Goal: Find specific page/section: Find specific page/section

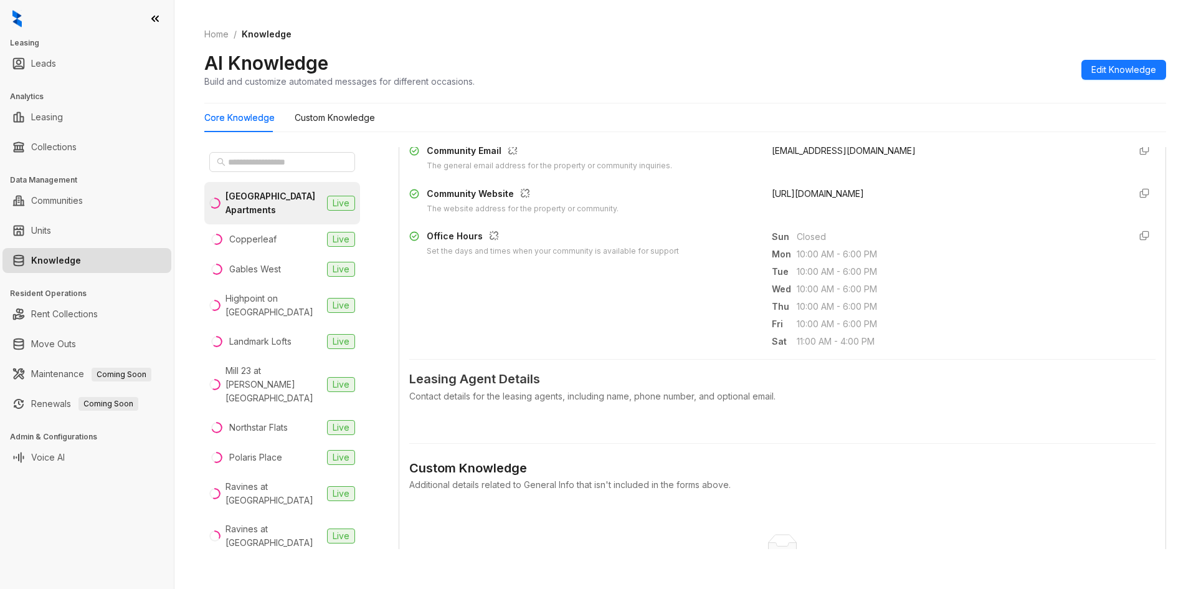
scroll to position [249, 0]
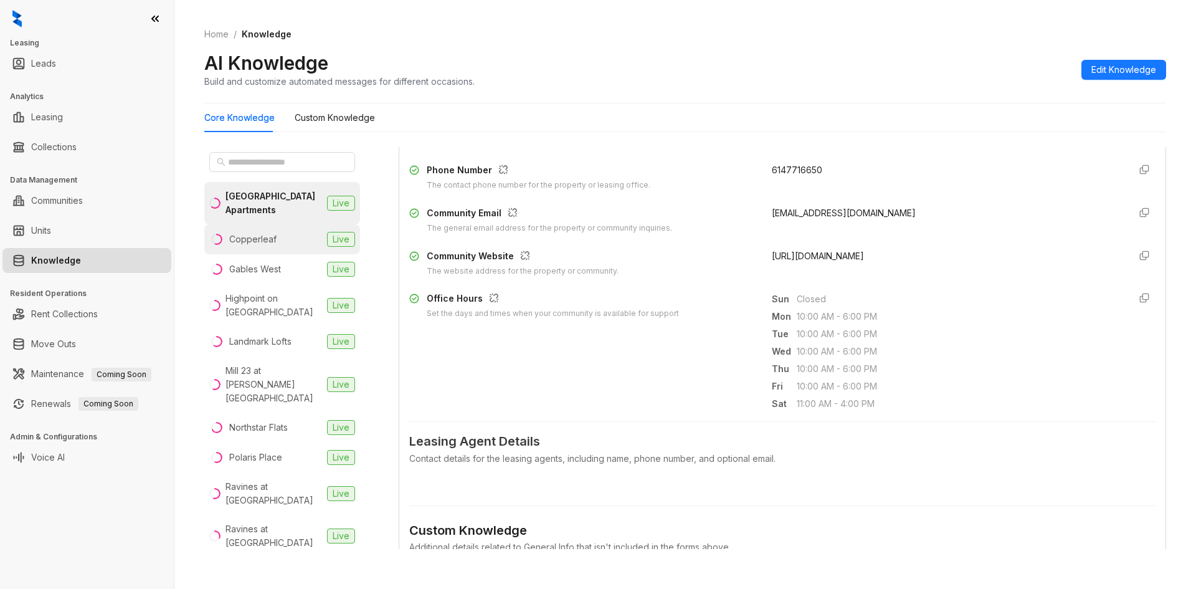
click at [264, 244] on div "Copperleaf" at bounding box center [252, 239] width 47 height 14
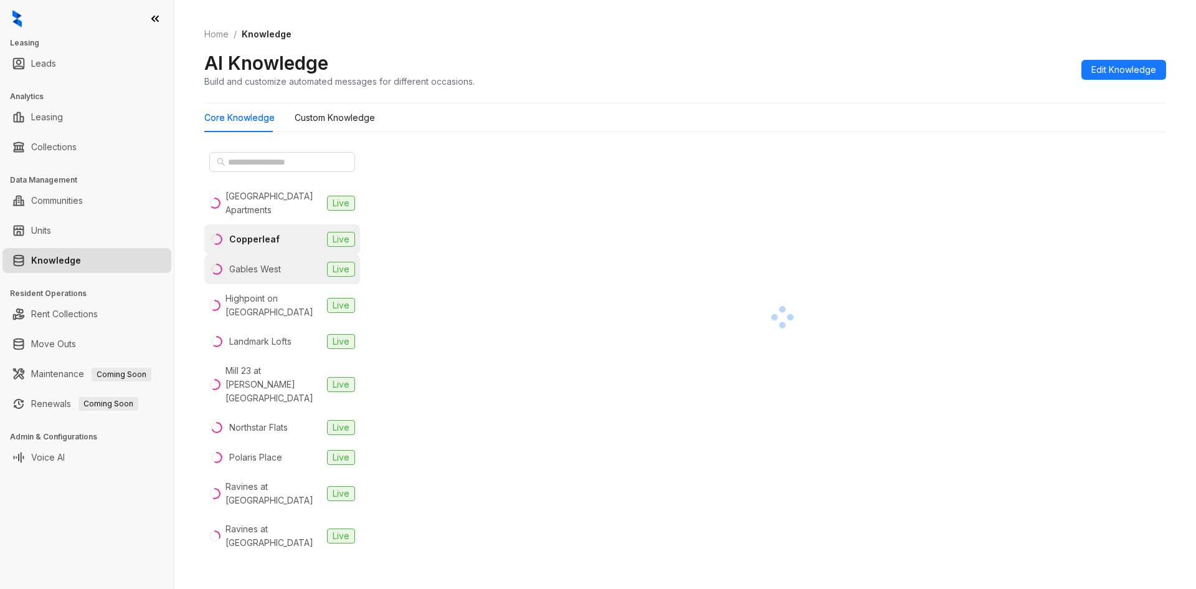
click at [278, 275] on div "Gables West" at bounding box center [255, 269] width 52 height 14
click at [282, 303] on div "Highpoint on [GEOGRAPHIC_DATA]" at bounding box center [273, 305] width 97 height 27
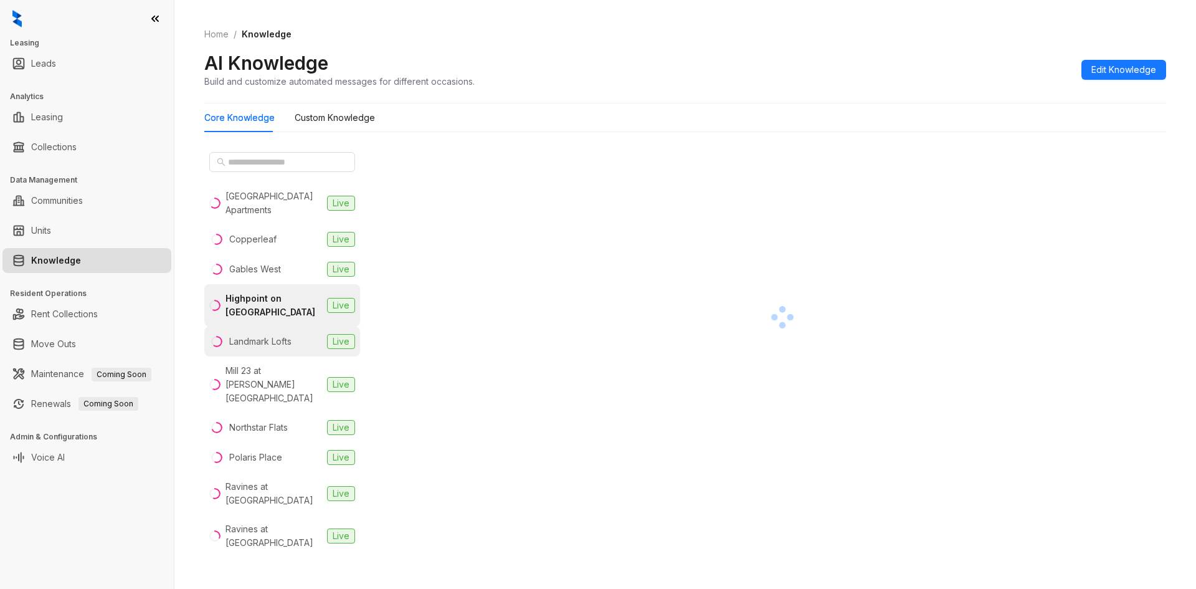
click at [279, 348] on div "Landmark Lofts" at bounding box center [260, 342] width 62 height 14
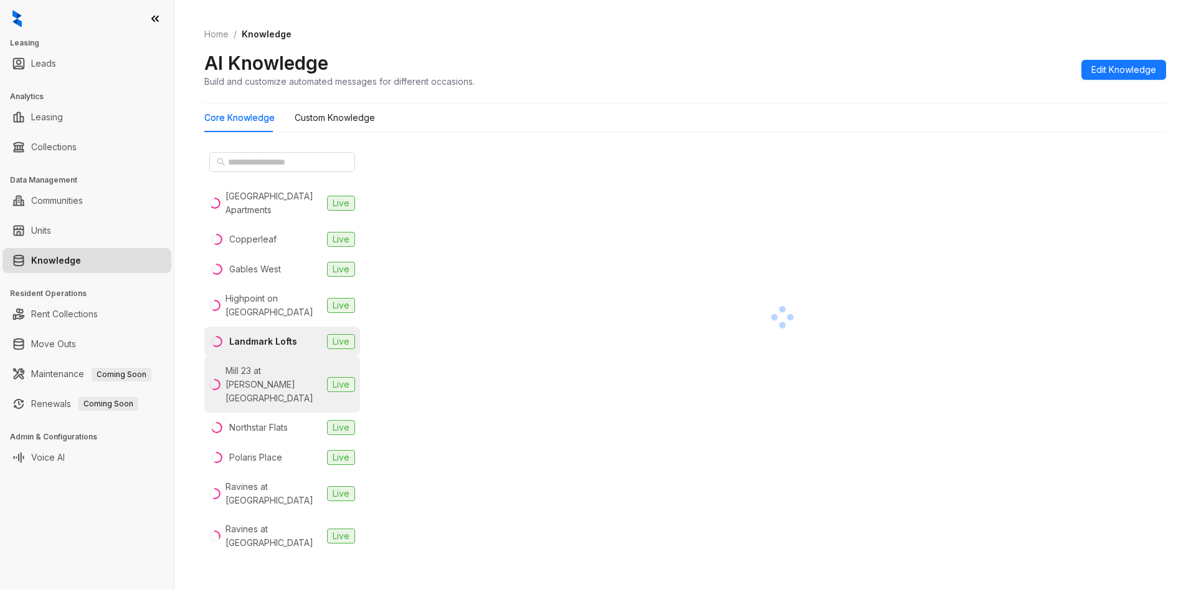
click at [276, 389] on div "Mill 23 at Coughlin Crossing" at bounding box center [273, 384] width 97 height 41
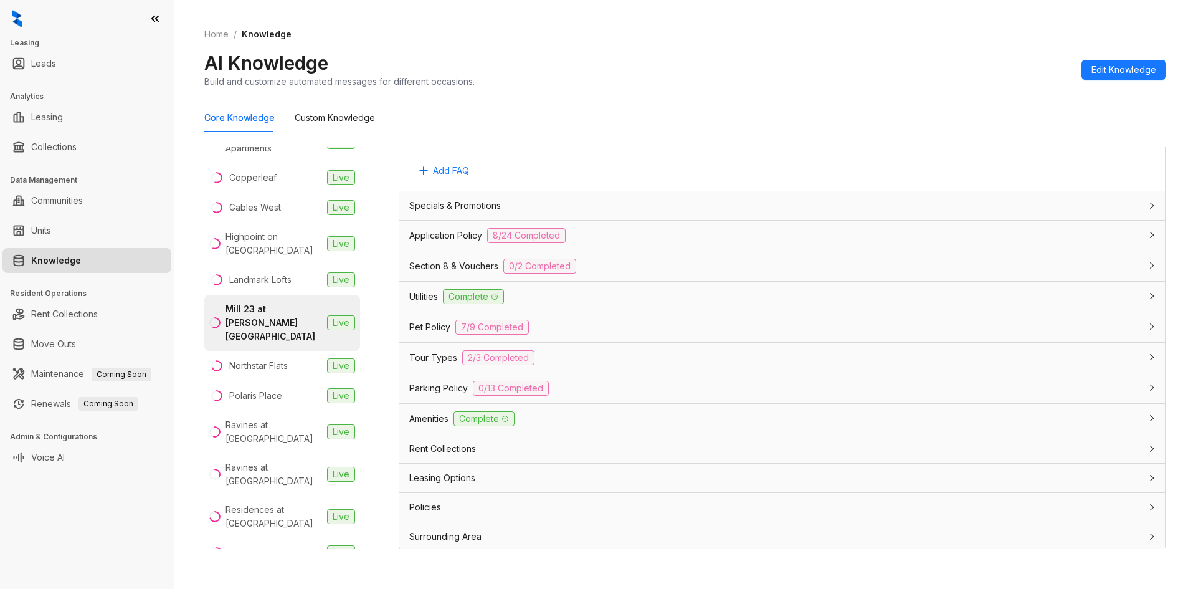
scroll to position [697, 0]
click at [1091, 354] on div "Tour Types 2/3 Completed" at bounding box center [774, 355] width 731 height 15
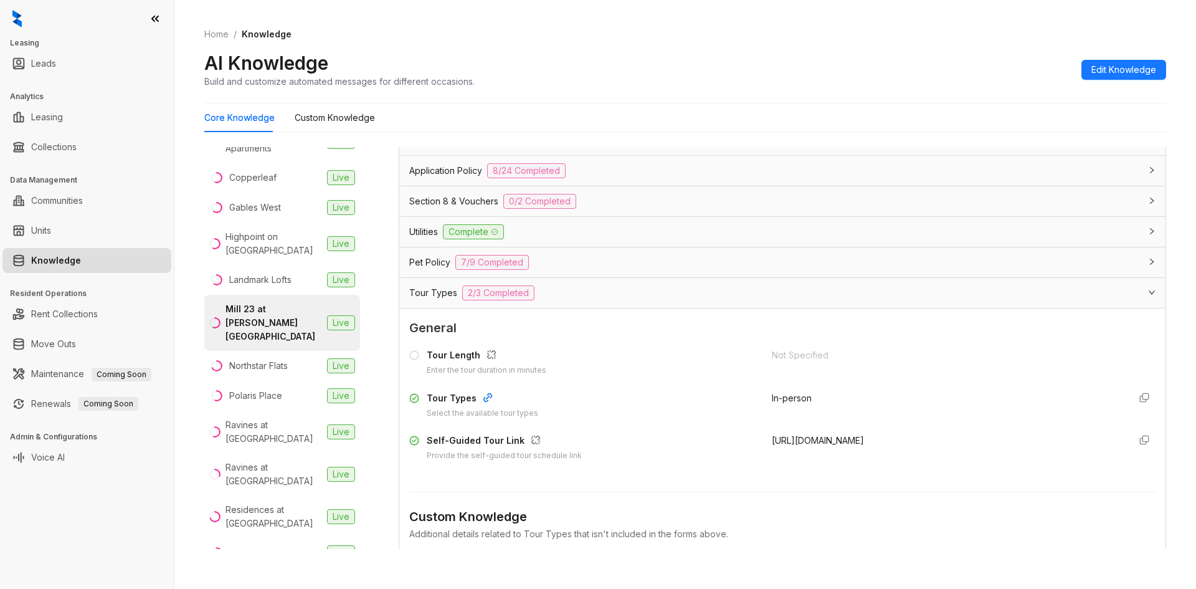
scroll to position [822, 0]
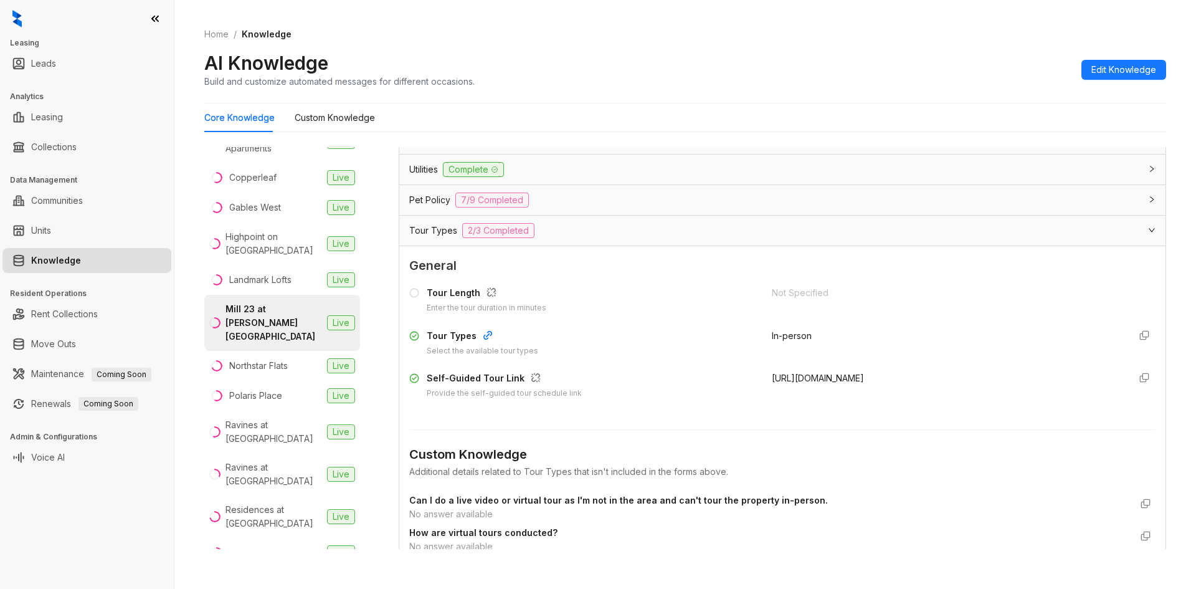
click at [772, 294] on div "Not Specified" at bounding box center [946, 293] width 348 height 14
click at [774, 293] on div "Not Specified" at bounding box center [946, 293] width 348 height 14
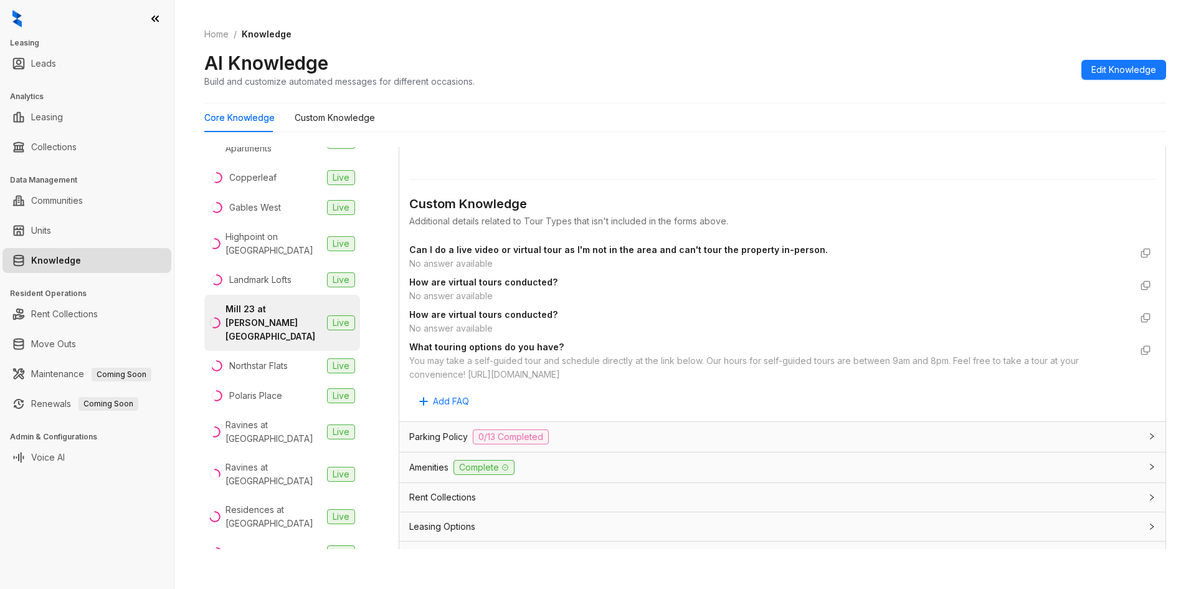
scroll to position [1123, 0]
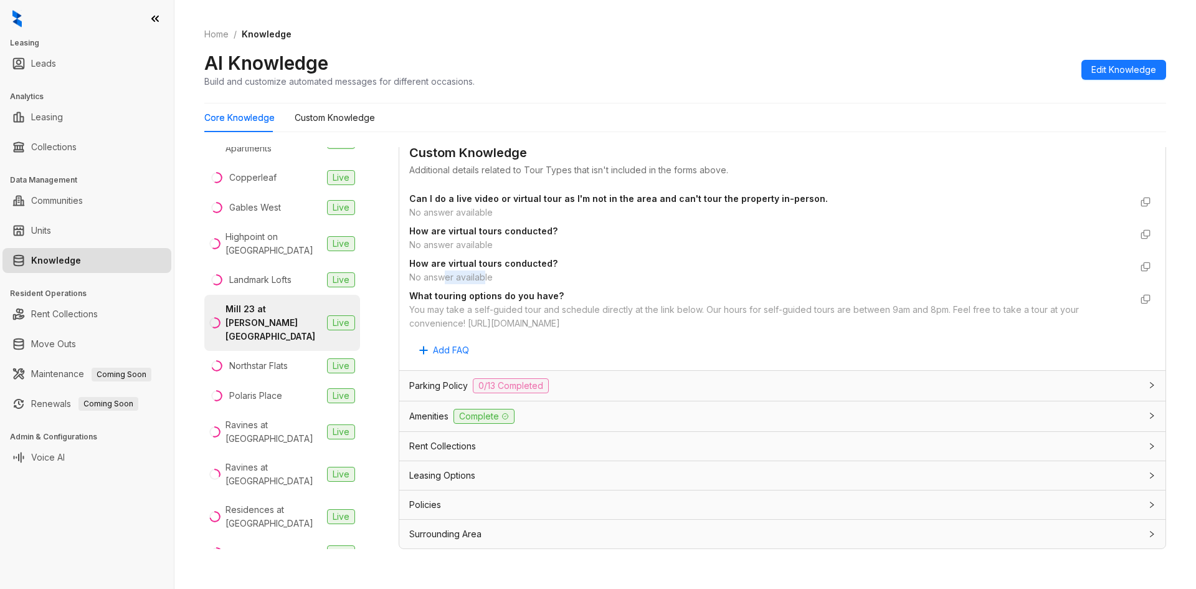
drag, startPoint x: 444, startPoint y: 275, endPoint x: 485, endPoint y: 276, distance: 41.8
click at [485, 276] on div "No answer available" at bounding box center [769, 277] width 721 height 14
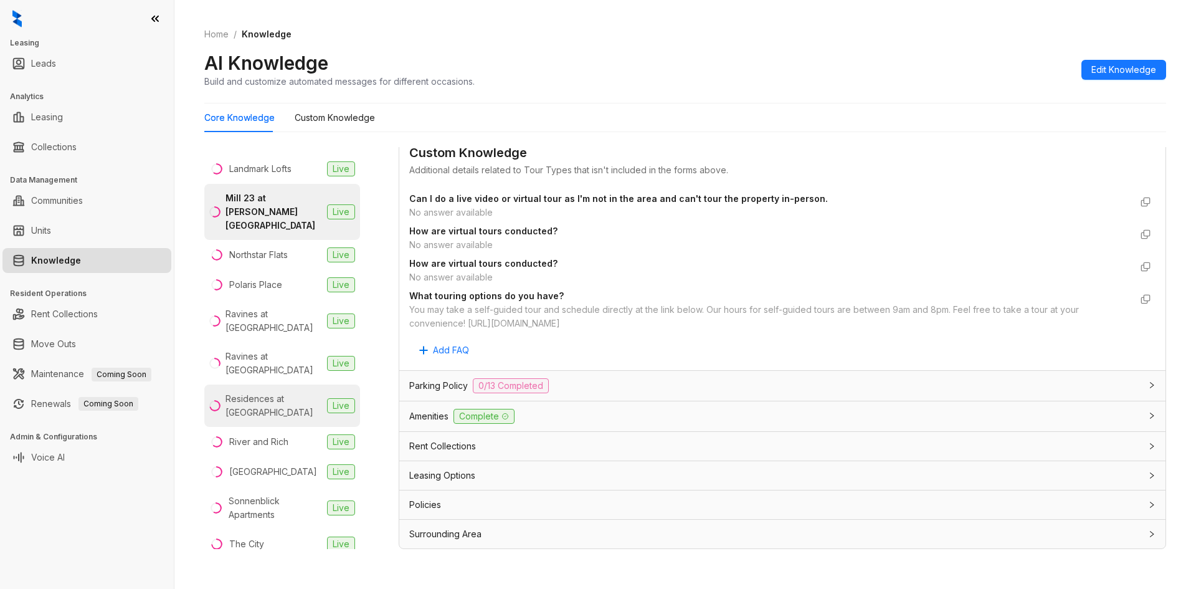
scroll to position [186, 0]
